Goal: Task Accomplishment & Management: Complete application form

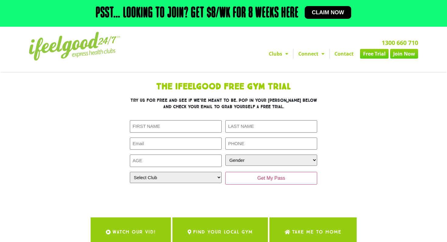
click at [186, 123] on input "First Name (Required)" at bounding box center [176, 126] width 92 height 12
type input "[PERSON_NAME]"
click at [241, 131] on input "Last Name (Required)" at bounding box center [271, 126] width 92 height 12
type input "Heap"
click at [186, 151] on div "First Name (Required) Lucy Last Name (Required) Heap Email (Required) Phone (Re…" at bounding box center [223, 152] width 187 height 64
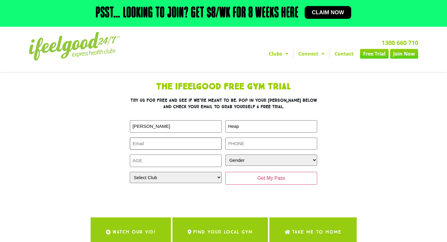
click at [183, 144] on input "Email (Required)" at bounding box center [176, 144] width 92 height 12
paste input "[EMAIL_ADDRESS][DOMAIN_NAME]"
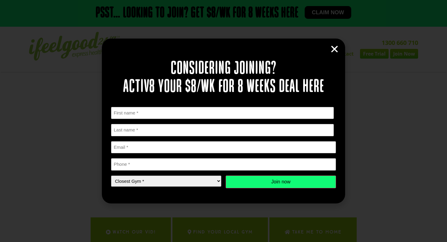
type input "[EMAIL_ADDRESS][DOMAIN_NAME]"
click at [146, 147] on input "Email *" at bounding box center [223, 147] width 225 height 12
paste input "[EMAIL_ADDRESS][DOMAIN_NAME]"
type input "[EMAIL_ADDRESS][DOMAIN_NAME]"
click at [149, 167] on input "Phone *" at bounding box center [223, 164] width 225 height 12
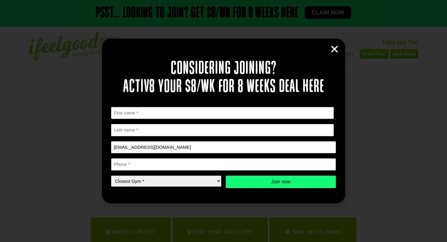
paste input "0412519163"
type input "0412519163"
click at [125, 114] on input "First" at bounding box center [222, 113] width 223 height 12
type input "Lucy"
click at [122, 132] on input "Last name" at bounding box center [222, 130] width 223 height 12
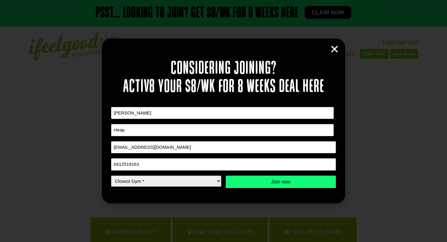
type input "Heap"
click at [213, 180] on select "Closest Gym * Alexandra Hills Calamvale Coopers Plains Middle Park Oxley Park R…" at bounding box center [166, 181] width 110 height 11
click at [111, 176] on select "Closest Gym * Alexandra Hills Calamvale Coopers Plains Middle Park Oxley Park R…" at bounding box center [166, 181] width 110 height 11
click at [260, 180] on input "Join now" at bounding box center [281, 182] width 110 height 13
click at [280, 184] on input "Join now" at bounding box center [281, 182] width 110 height 13
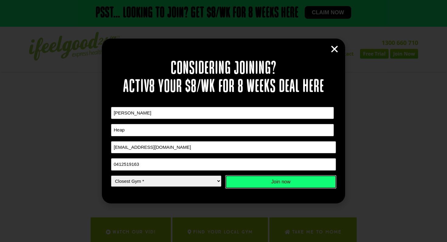
click at [280, 184] on input "Join now" at bounding box center [281, 182] width 110 height 13
click at [280, 183] on input "Join now" at bounding box center [281, 182] width 110 height 13
click at [233, 166] on input "0412519163" at bounding box center [223, 164] width 225 height 12
click at [242, 145] on input "[EMAIL_ADDRESS][DOMAIN_NAME]" at bounding box center [223, 147] width 225 height 12
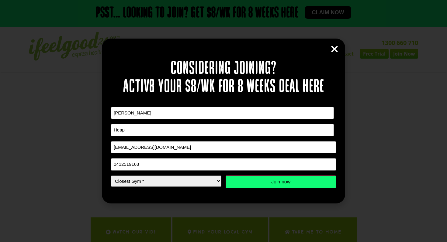
click at [192, 172] on div "First Name * Lucy First Last Name * Heap Last name Email * 220837@stritas.qld.e…" at bounding box center [223, 147] width 225 height 81
click at [195, 178] on select "Closest Gym * Alexandra Hills Calamvale Coopers Plains Middle Park Oxley Park R…" at bounding box center [166, 181] width 110 height 11
click at [111, 176] on select "Closest Gym * Alexandra Hills Calamvale Coopers Plains Middle Park Oxley Park R…" at bounding box center [166, 181] width 110 height 11
click at [248, 182] on input "Join now" at bounding box center [281, 182] width 110 height 13
click at [213, 182] on select "Closest Gym * Alexandra Hills Calamvale Coopers Plains Middle Park Oxley Park R…" at bounding box center [166, 181] width 110 height 11
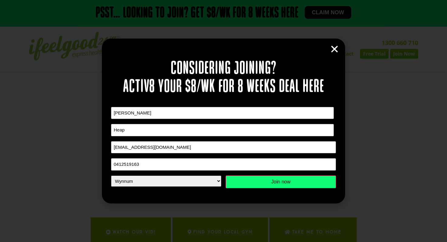
select select "Park Ridge"
click at [111, 176] on select "Closest Gym * Alexandra Hills Calamvale Coopers Plains Middle Park Oxley Park R…" at bounding box center [166, 181] width 110 height 11
click at [256, 183] on input "Join now" at bounding box center [281, 182] width 110 height 13
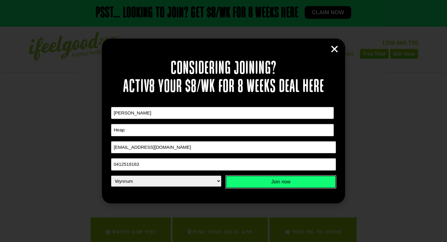
click at [256, 183] on input "Join now" at bounding box center [281, 182] width 110 height 13
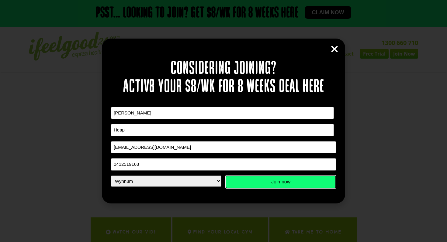
click at [295, 184] on input "Join now" at bounding box center [281, 182] width 110 height 13
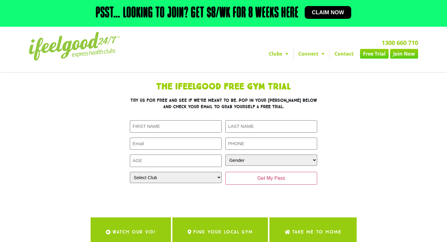
click at [146, 130] on input "First Name (Required)" at bounding box center [176, 126] width 92 height 12
type input "[PERSON_NAME]"
click at [266, 130] on input "Last Name (Required)" at bounding box center [271, 126] width 92 height 12
type input "Heap"
click at [244, 146] on input "Phone (Required)" at bounding box center [271, 144] width 92 height 12
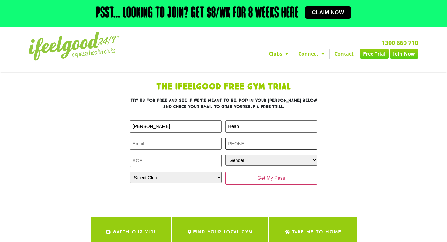
paste input "0412519163"
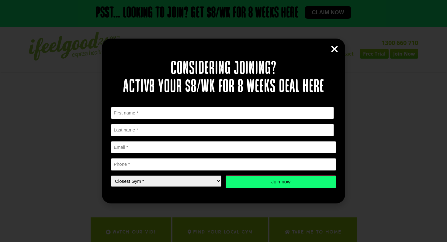
type input "0412519163"
click at [198, 143] on input "Email *" at bounding box center [223, 147] width 225 height 12
paste input "[EMAIL_ADDRESS][DOMAIN_NAME]"
type input "[EMAIL_ADDRESS][DOMAIN_NAME]"
click at [275, 165] on input "Phone *" at bounding box center [223, 164] width 225 height 12
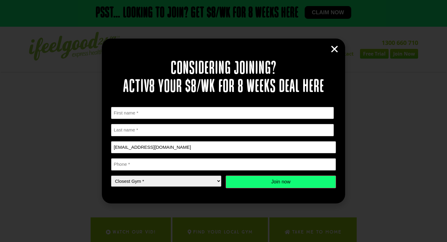
paste input "0412519163"
type input "0412519163"
click at [211, 115] on input "First" at bounding box center [222, 113] width 223 height 12
type input "[PERSON_NAME]"
click at [192, 129] on input "Last name" at bounding box center [222, 130] width 223 height 12
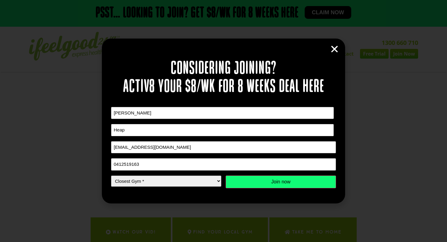
type input "Heap"
click at [179, 179] on select "Closest Gym * Alexandra Hills Calamvale Coopers Plains Middle Park Oxley Park R…" at bounding box center [166, 181] width 110 height 11
select select "Alexandra Hills"
click at [111, 176] on select "Closest Gym * Alexandra Hills Calamvale Coopers Plains Middle Park Oxley Park R…" at bounding box center [166, 181] width 110 height 11
click at [274, 184] on input "Join now" at bounding box center [281, 182] width 110 height 13
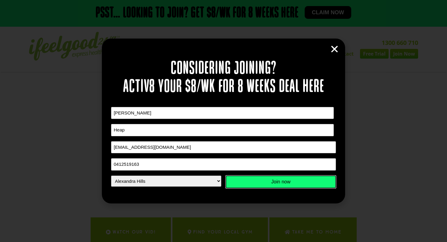
click at [274, 183] on input "Join now" at bounding box center [281, 182] width 110 height 13
click at [274, 182] on input "Join now" at bounding box center [281, 182] width 110 height 13
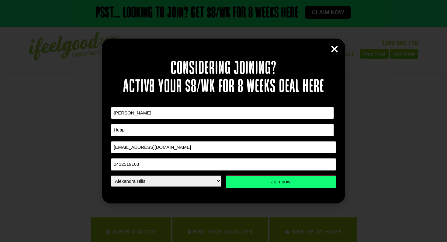
click at [336, 51] on icon "Close" at bounding box center [334, 49] width 9 height 9
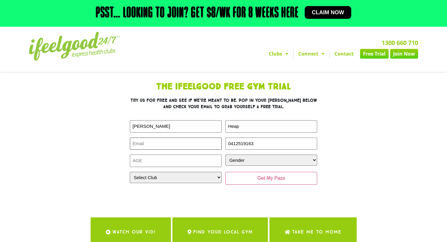
click at [189, 145] on input "Email (Required)" at bounding box center [176, 144] width 92 height 12
paste input "0412519163"
type input "0412519163"
click at [178, 148] on input "Email (Required)" at bounding box center [176, 144] width 92 height 12
paste input "[EMAIL_ADDRESS][DOMAIN_NAME]"
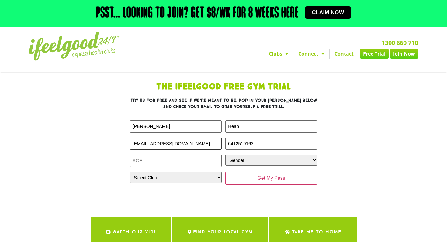
type input "[EMAIL_ADDRESS][DOMAIN_NAME]"
click at [183, 160] on input "Age (Required)" at bounding box center [176, 161] width 92 height 12
type input "1"
click at [218, 160] on input "1" at bounding box center [176, 161] width 92 height 12
click at [197, 161] on input "1" at bounding box center [176, 161] width 92 height 12
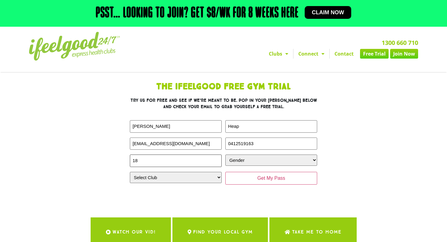
type input "18"
click at [270, 161] on select "Gender Male Female" at bounding box center [271, 160] width 92 height 11
select select "Female"
click at [225, 155] on select "Gender Male Female" at bounding box center [271, 160] width 92 height 11
click at [214, 178] on select "Select Club Alexandra Hills Calamvale Coopers Plains Middle Park Oxenford Oxley…" at bounding box center [176, 177] width 92 height 11
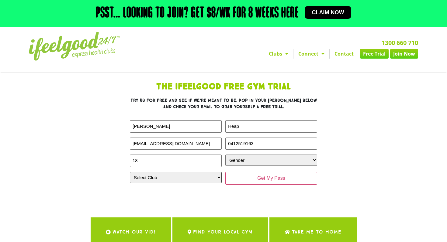
select select "Alexandra Hills"
click at [130, 172] on select "Select Club Alexandra Hills Calamvale Coopers Plains Middle Park Oxenford Oxley…" at bounding box center [176, 177] width 92 height 11
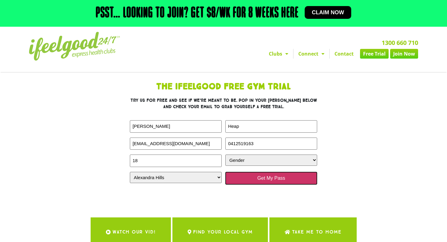
click at [247, 178] on input "Get My Pass" at bounding box center [271, 178] width 92 height 13
click at [269, 176] on input "Get My Pass" at bounding box center [271, 178] width 92 height 13
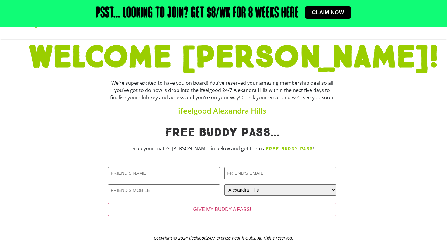
scroll to position [55, 0]
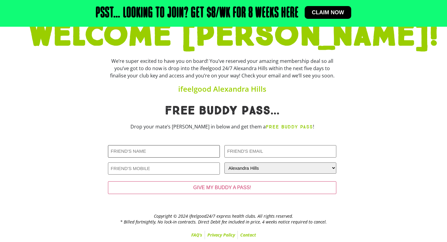
click at [161, 154] on input "Friends Name (Required)" at bounding box center [164, 151] width 112 height 12
type input "[PERSON_NAME]"
click at [280, 153] on input "Friends Email (Required)" at bounding box center [280, 151] width 112 height 12
paste input "[EMAIL_ADDRESS][DOMAIN_NAME]"
type input "[EMAIL_ADDRESS][DOMAIN_NAME]"
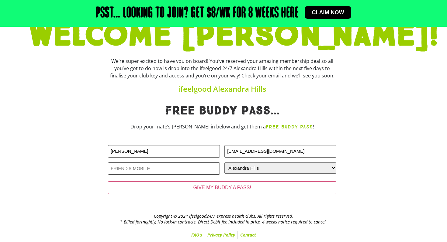
click at [132, 166] on input "Friends Phone (Required)" at bounding box center [164, 169] width 112 height 12
paste input "0412519163"
type input "0412519163"
click at [249, 165] on select "CLOSEST GYM [GEOGRAPHIC_DATA] Calamvale [GEOGRAPHIC_DATA] [GEOGRAPHIC_DATA] [GE…" at bounding box center [280, 168] width 112 height 11
select select "[GEOGRAPHIC_DATA]"
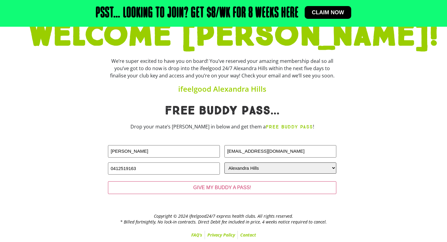
click at [224, 163] on select "CLOSEST GYM [GEOGRAPHIC_DATA] Calamvale [GEOGRAPHIC_DATA] [GEOGRAPHIC_DATA] [GE…" at bounding box center [280, 168] width 112 height 11
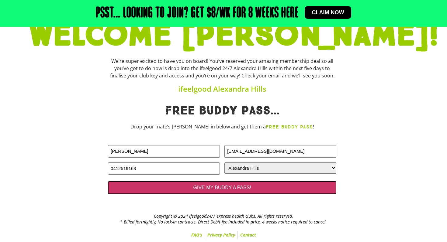
click at [250, 189] on input "GIVE MY BUDDY A PASS!" at bounding box center [222, 188] width 228 height 13
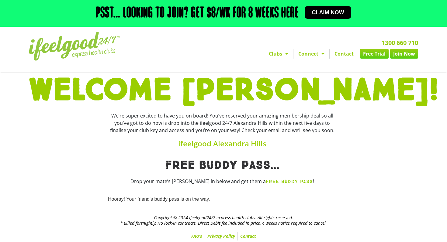
scroll to position [2, 0]
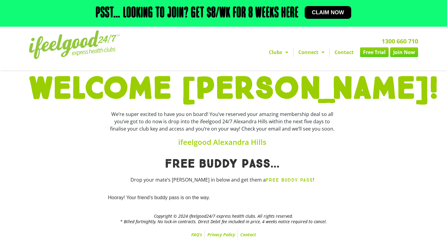
click at [324, 11] on span "Claim now" at bounding box center [328, 12] width 32 height 5
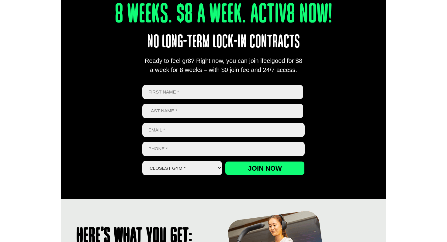
scroll to position [292, 0]
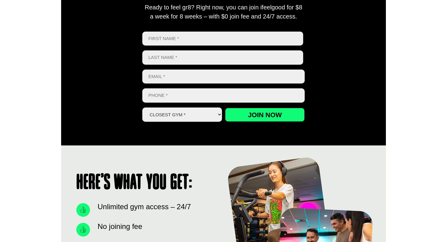
click at [215, 95] on input "Phone *" at bounding box center [223, 95] width 162 height 14
paste input "0412519163"
type input "0412519163"
click at [178, 78] on input "Email *" at bounding box center [223, 77] width 162 height 14
paste input "220837@stritas.qld.edu.au"
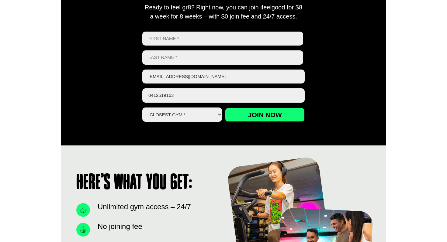
type input "220837@stritas.qld.edu.au"
click at [163, 109] on select "Closest Gym * Alexandra Hills Calamvale Coopers Plains Middle Park Oxley Park R…" at bounding box center [182, 115] width 80 height 14
select select "[GEOGRAPHIC_DATA]"
click at [142, 108] on select "Closest Gym * Alexandra Hills Calamvale Coopers Plains Middle Park Oxley Park R…" at bounding box center [182, 115] width 80 height 14
click at [222, 39] on input "First" at bounding box center [222, 39] width 161 height 14
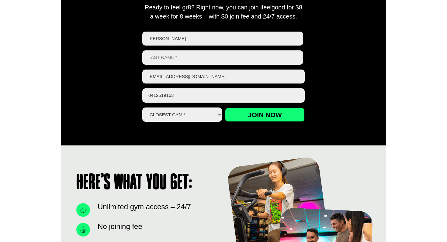
type input "Lucy"
click at [154, 62] on input "Last name" at bounding box center [222, 57] width 161 height 14
type input "Heap"
click at [241, 115] on input "Join now" at bounding box center [265, 115] width 80 height 14
